Goal: Information Seeking & Learning: Learn about a topic

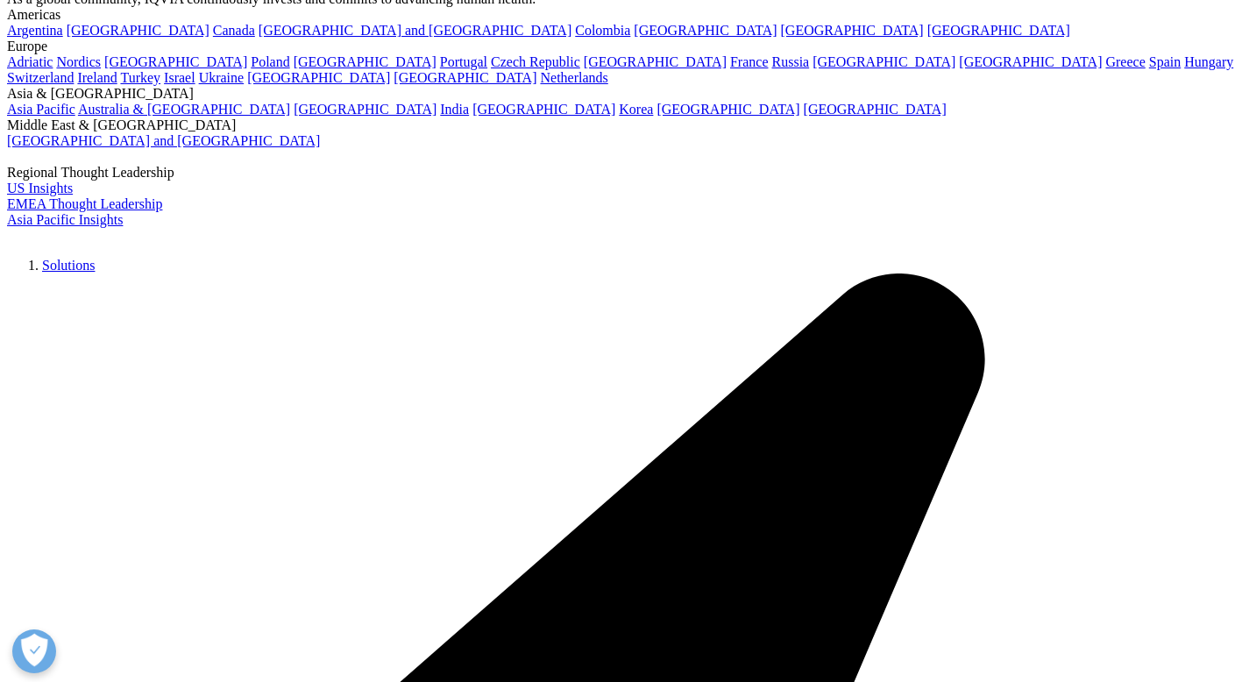
scroll to position [136, 0]
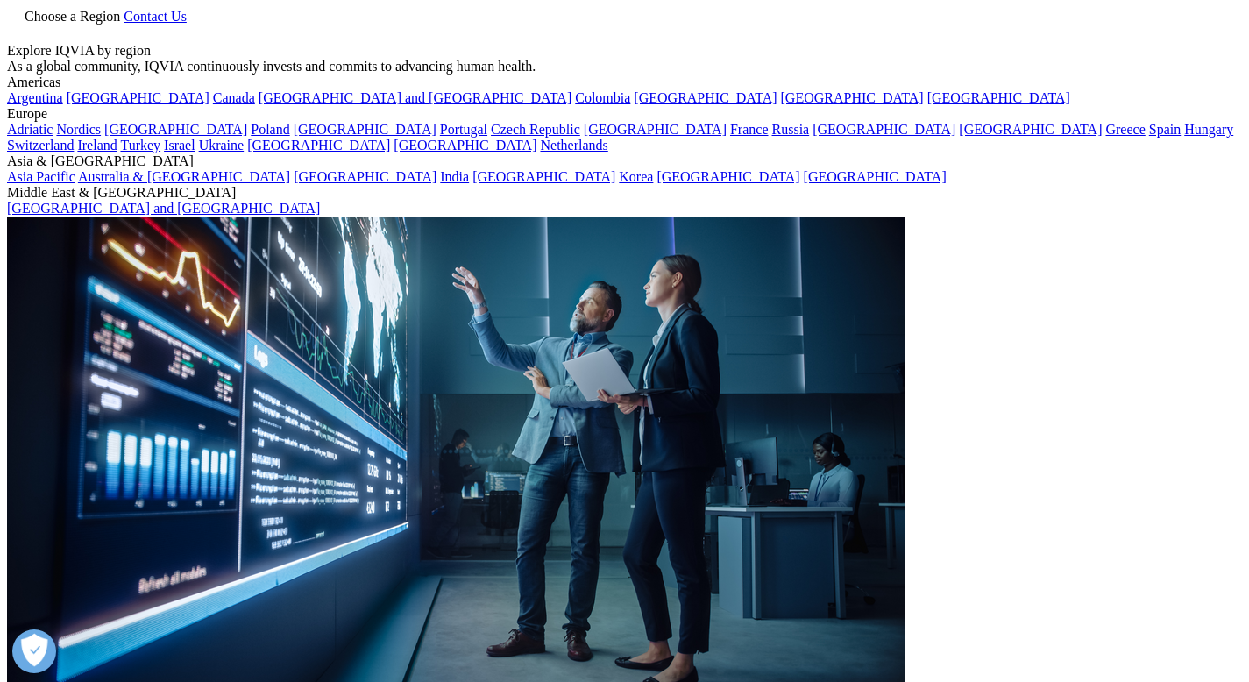
drag, startPoint x: 116, startPoint y: 225, endPoint x: 504, endPoint y: 284, distance: 392.8
click at [502, 283] on h1 "Points of view from The Human Data Science Company™" at bounding box center [366, 298] width 504 height 222
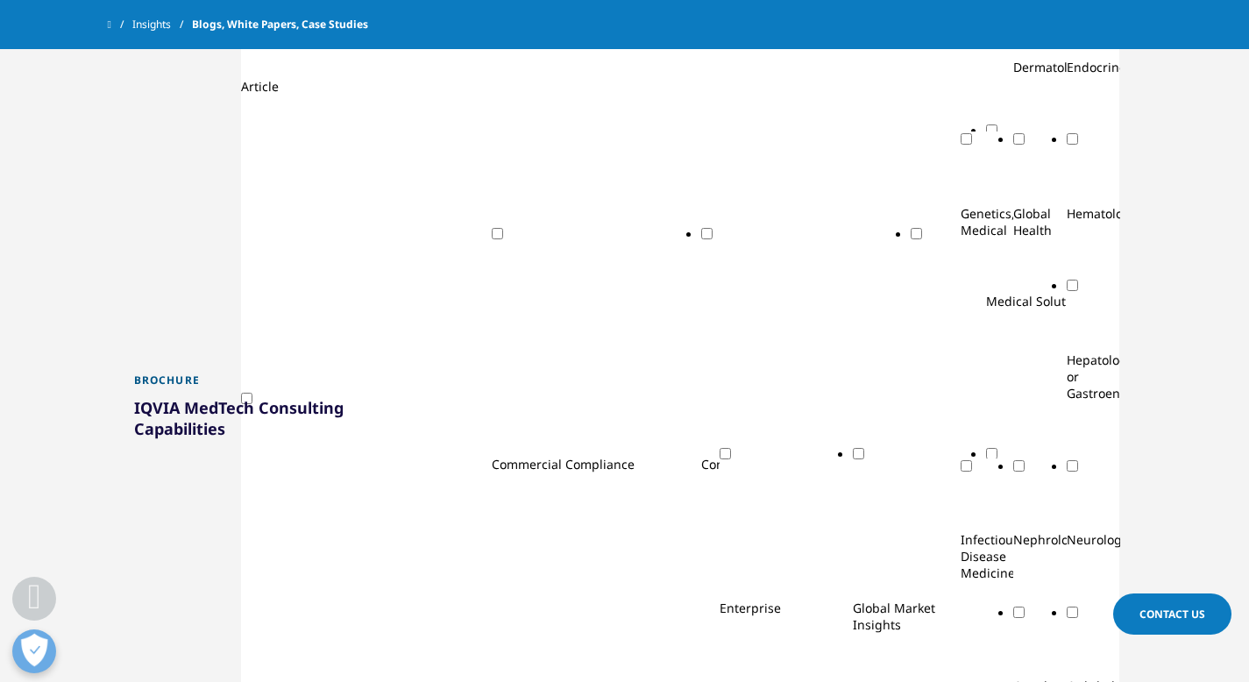
scroll to position [977, 0]
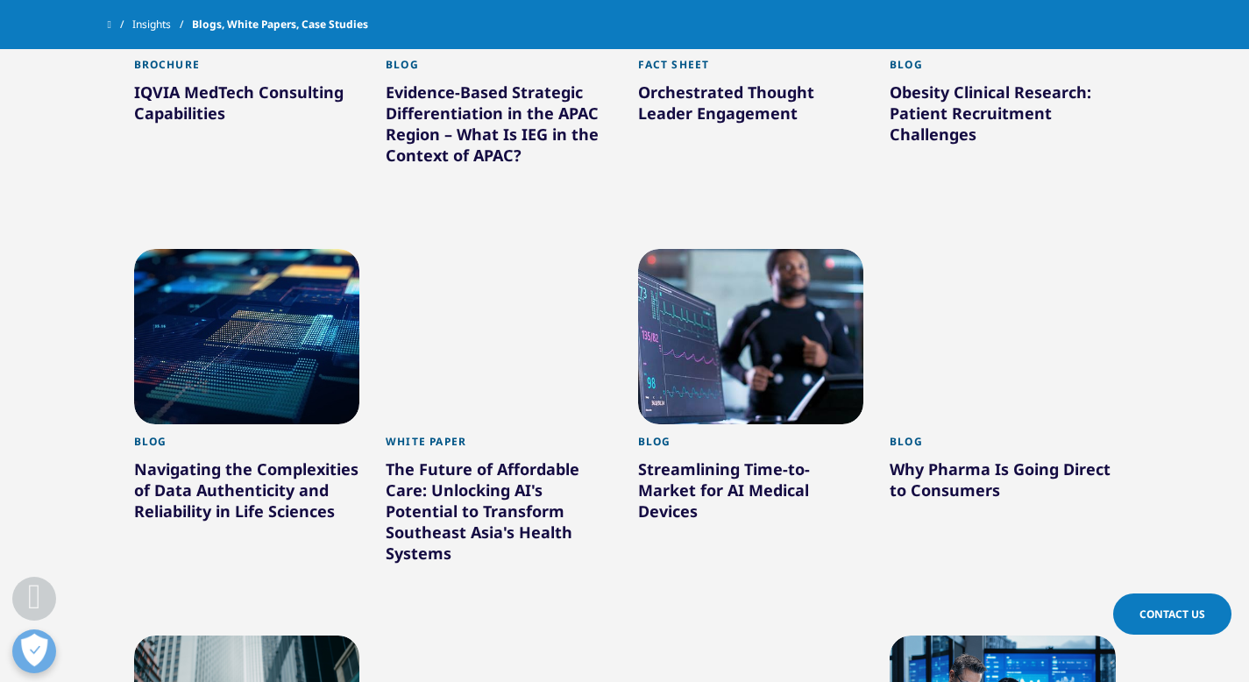
click at [543, 548] on div "The Future of Affordable Care: Unlocking AI's Potential to Transform Southeast …" at bounding box center [499, 514] width 226 height 112
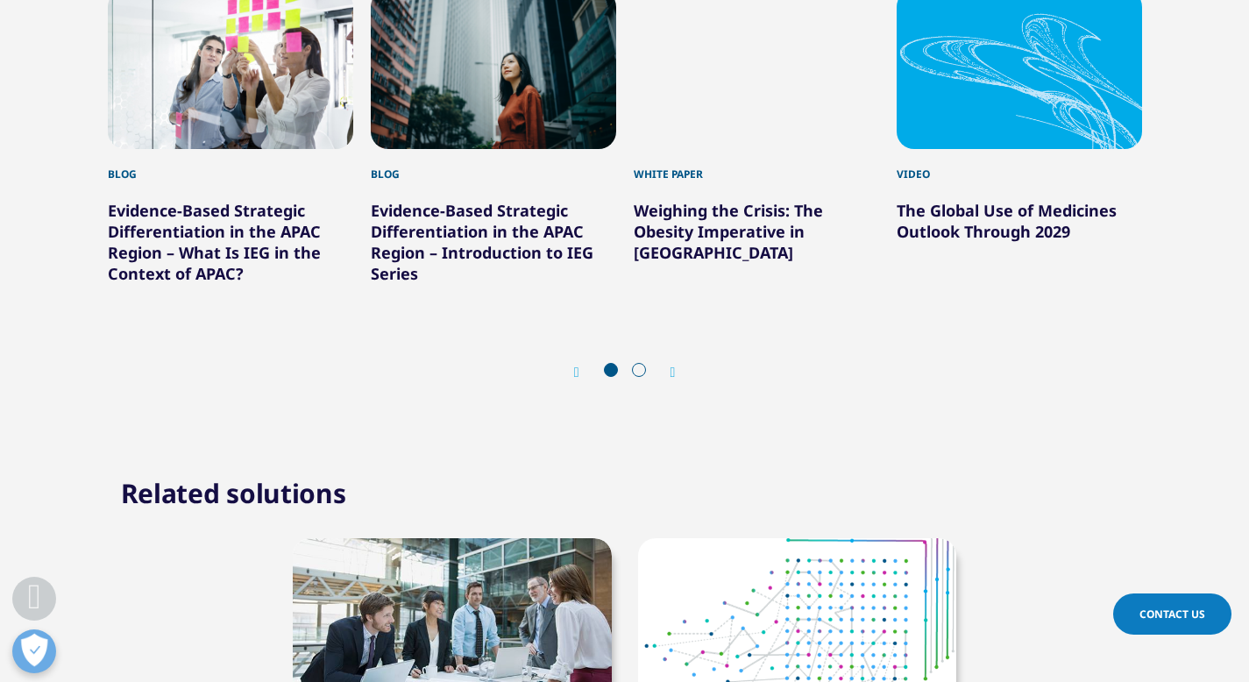
scroll to position [2157, 0]
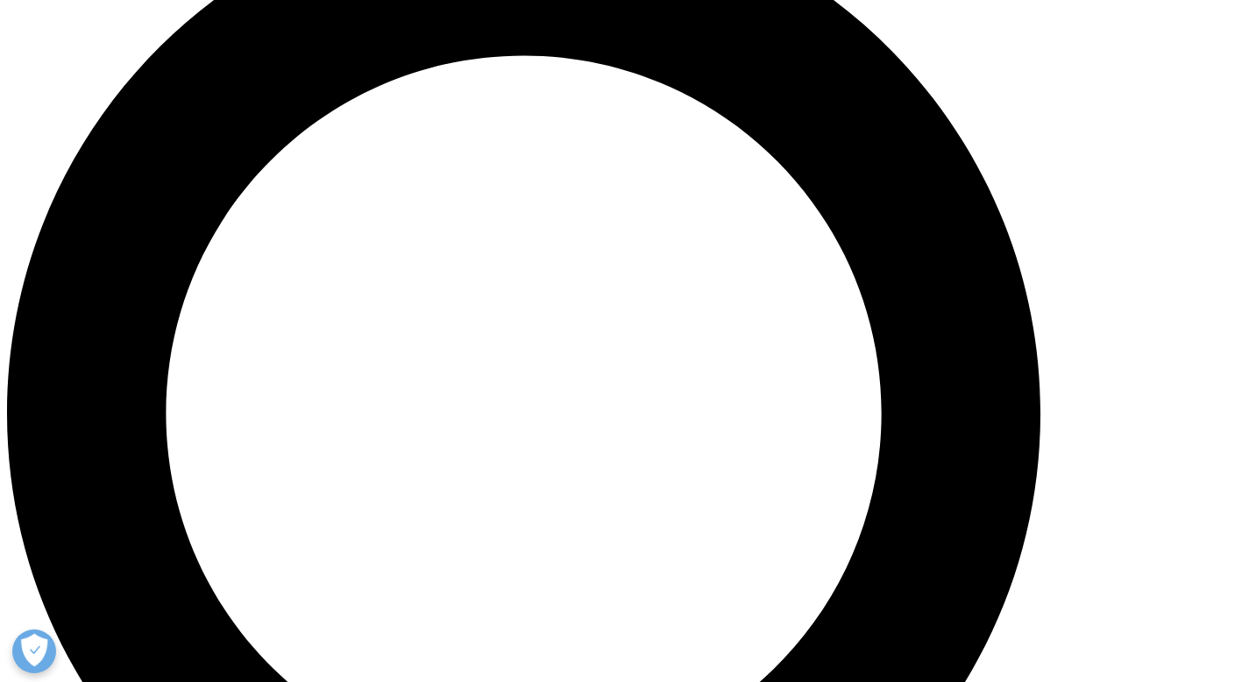
scroll to position [1368, 0]
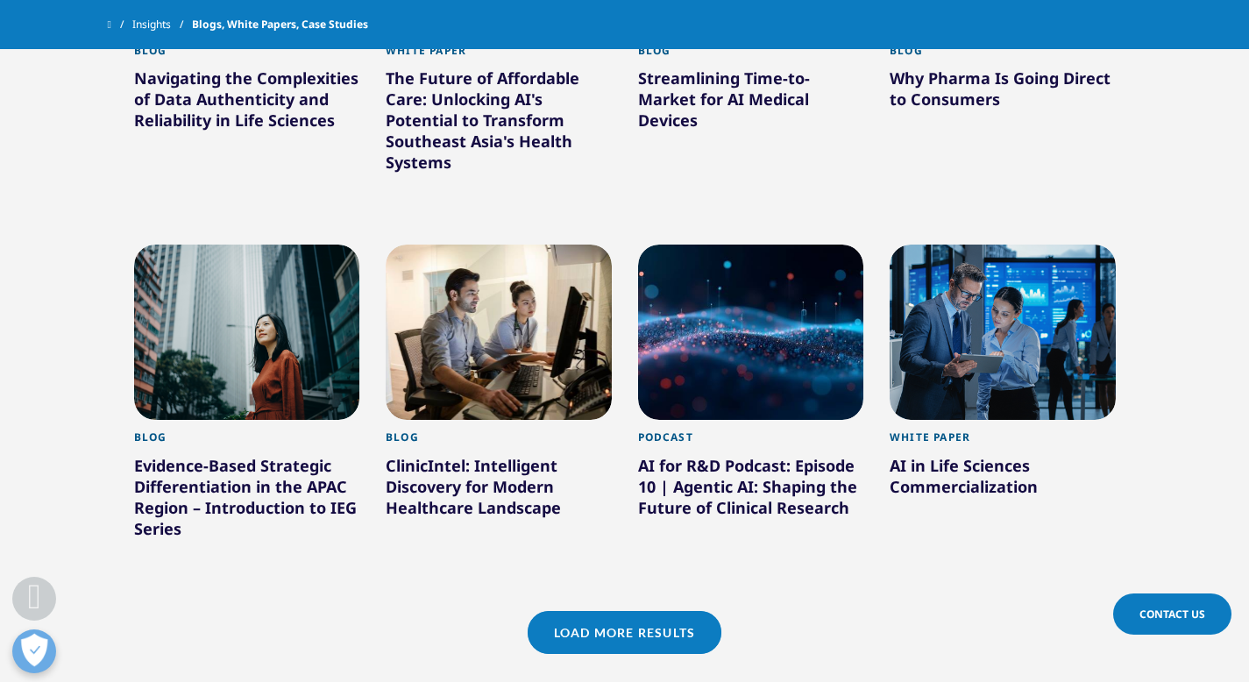
click at [310, 320] on div at bounding box center [247, 332] width 226 height 175
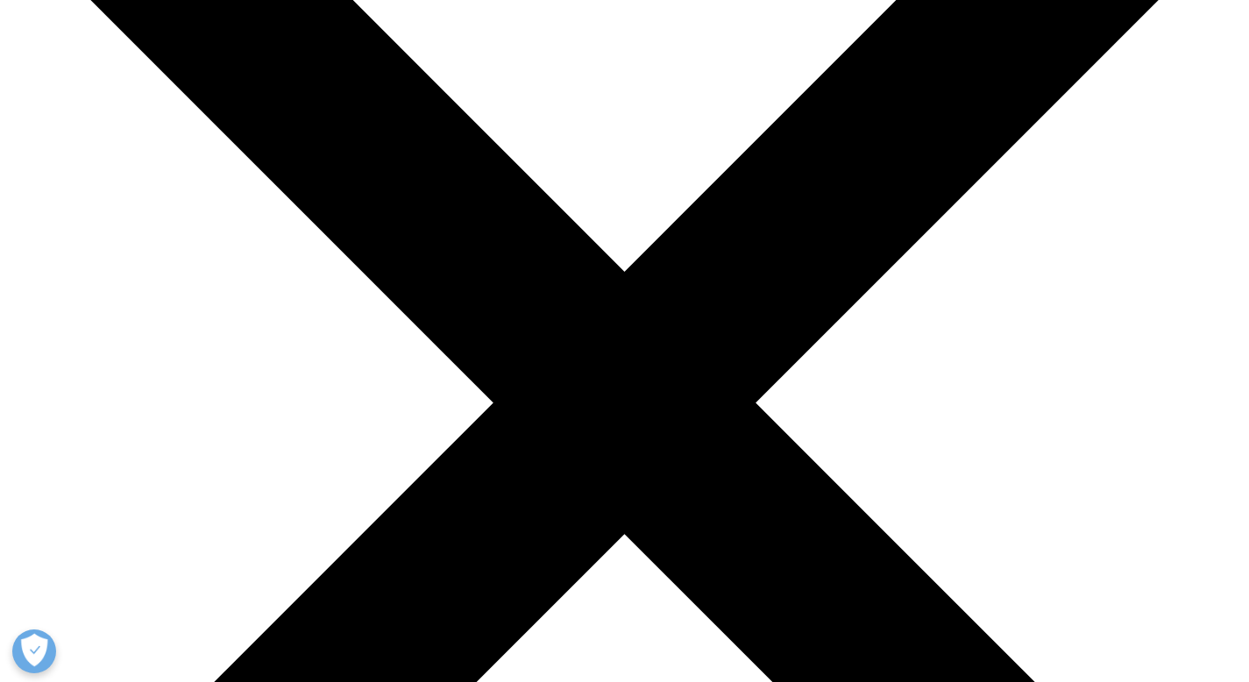
scroll to position [293, 0]
